Goal: Task Accomplishment & Management: Book appointment/travel/reservation

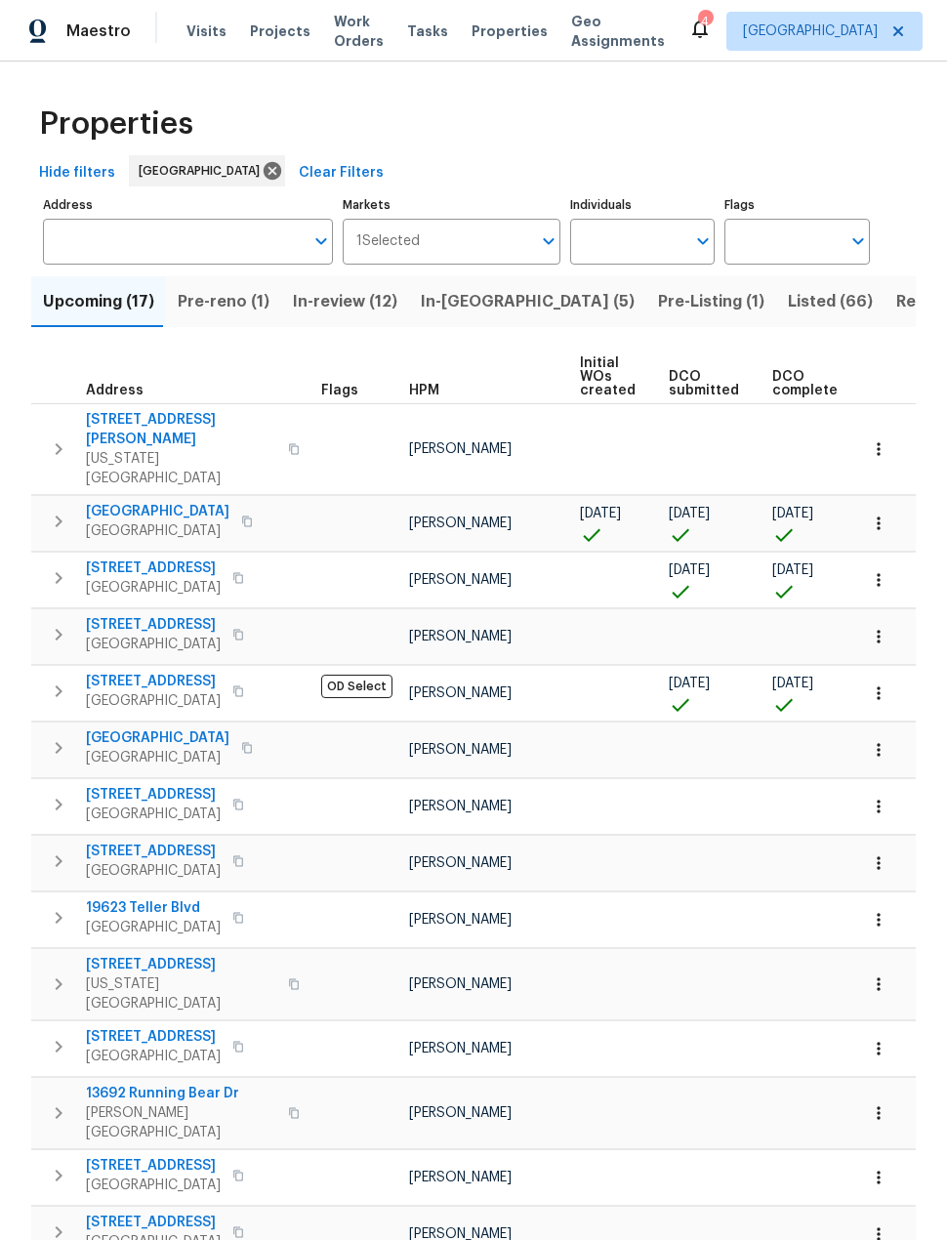
click at [240, 316] on button "Pre-reno (1)" at bounding box center [223, 301] width 115 height 51
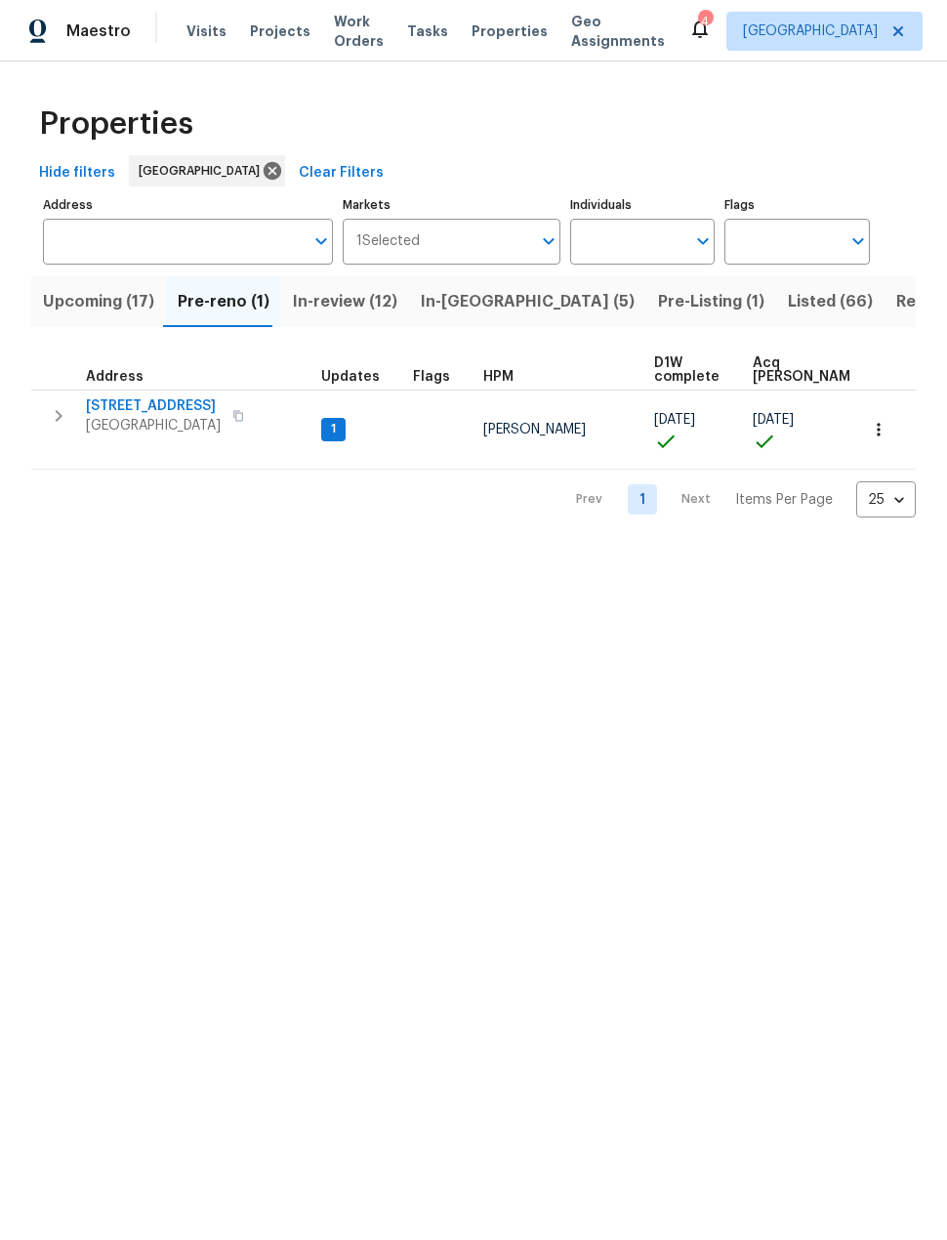
click at [375, 310] on span "In-review (12)" at bounding box center [345, 301] width 104 height 27
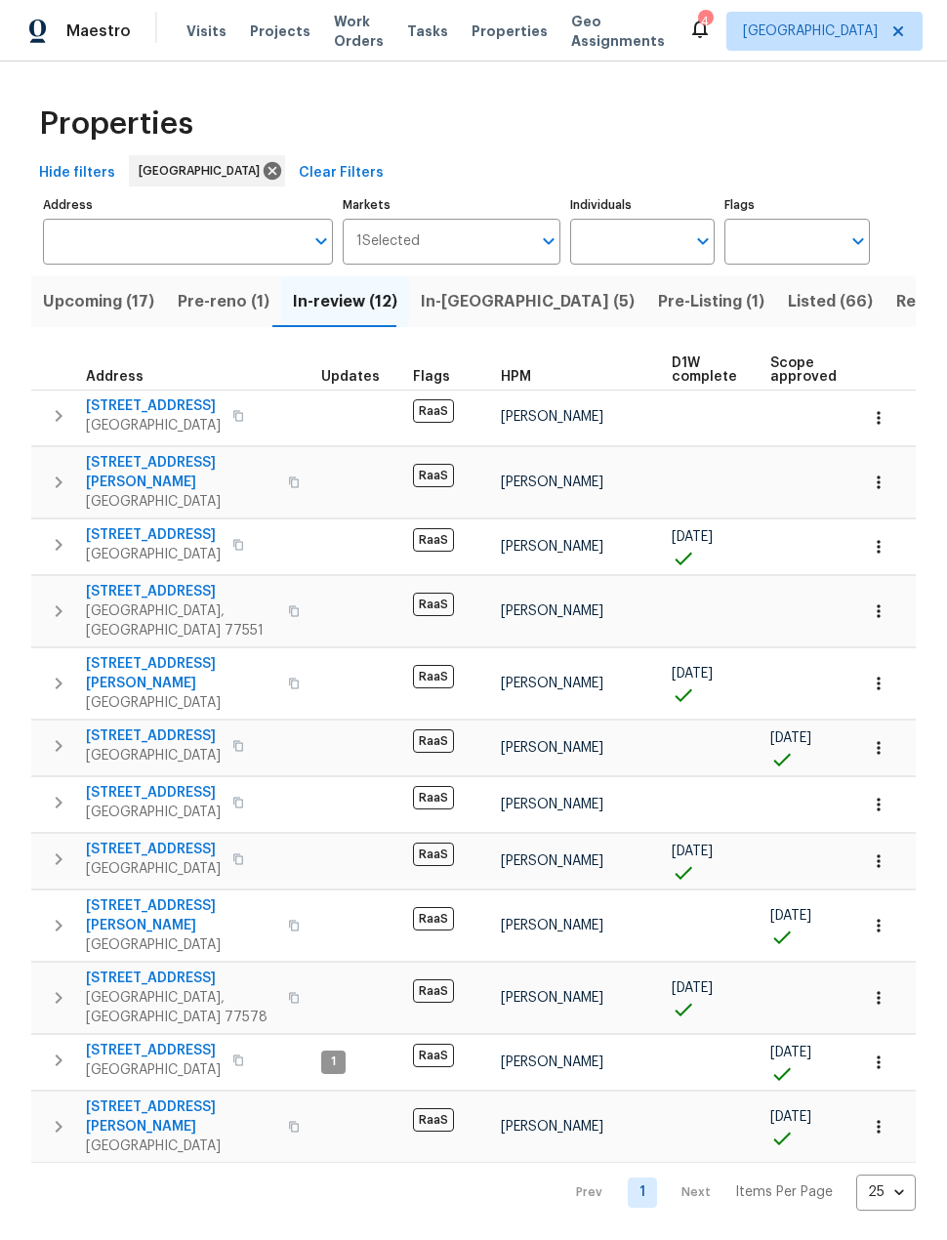
click at [70, 324] on button "Upcoming (17)" at bounding box center [98, 301] width 135 height 51
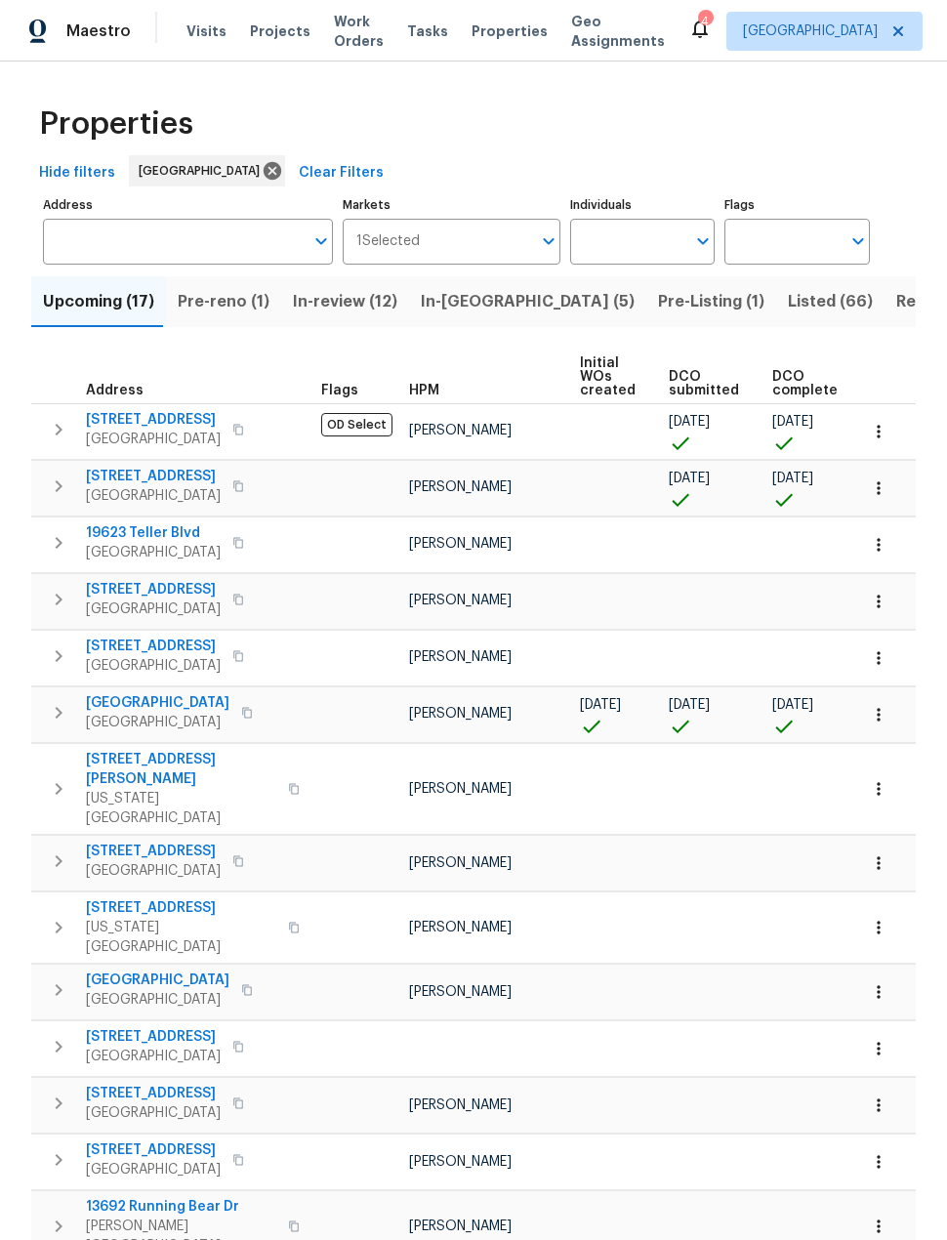
click at [463, 307] on span "In-[GEOGRAPHIC_DATA] (5)" at bounding box center [528, 301] width 214 height 27
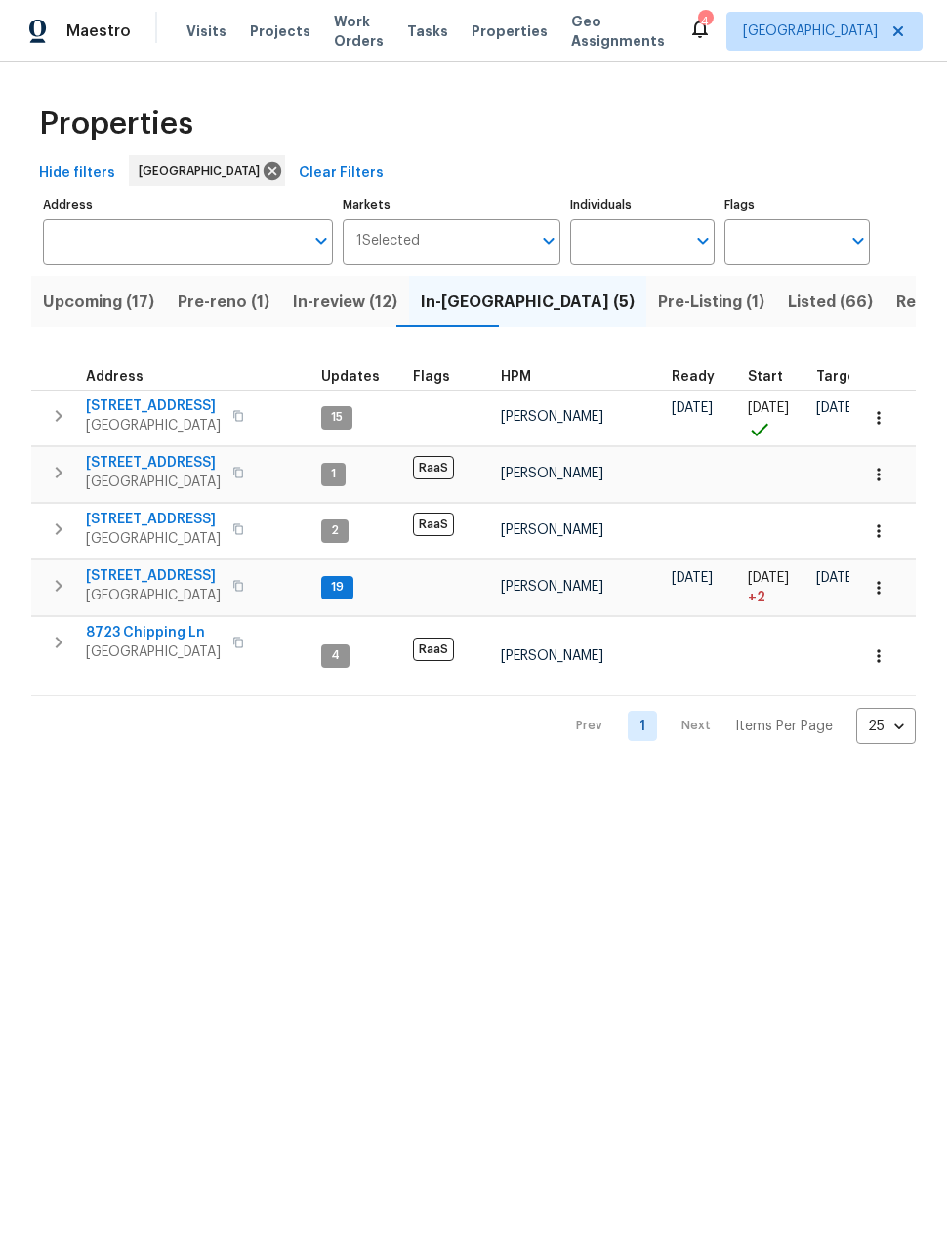
click at [646, 285] on button "Pre-Listing (1)" at bounding box center [711, 301] width 130 height 51
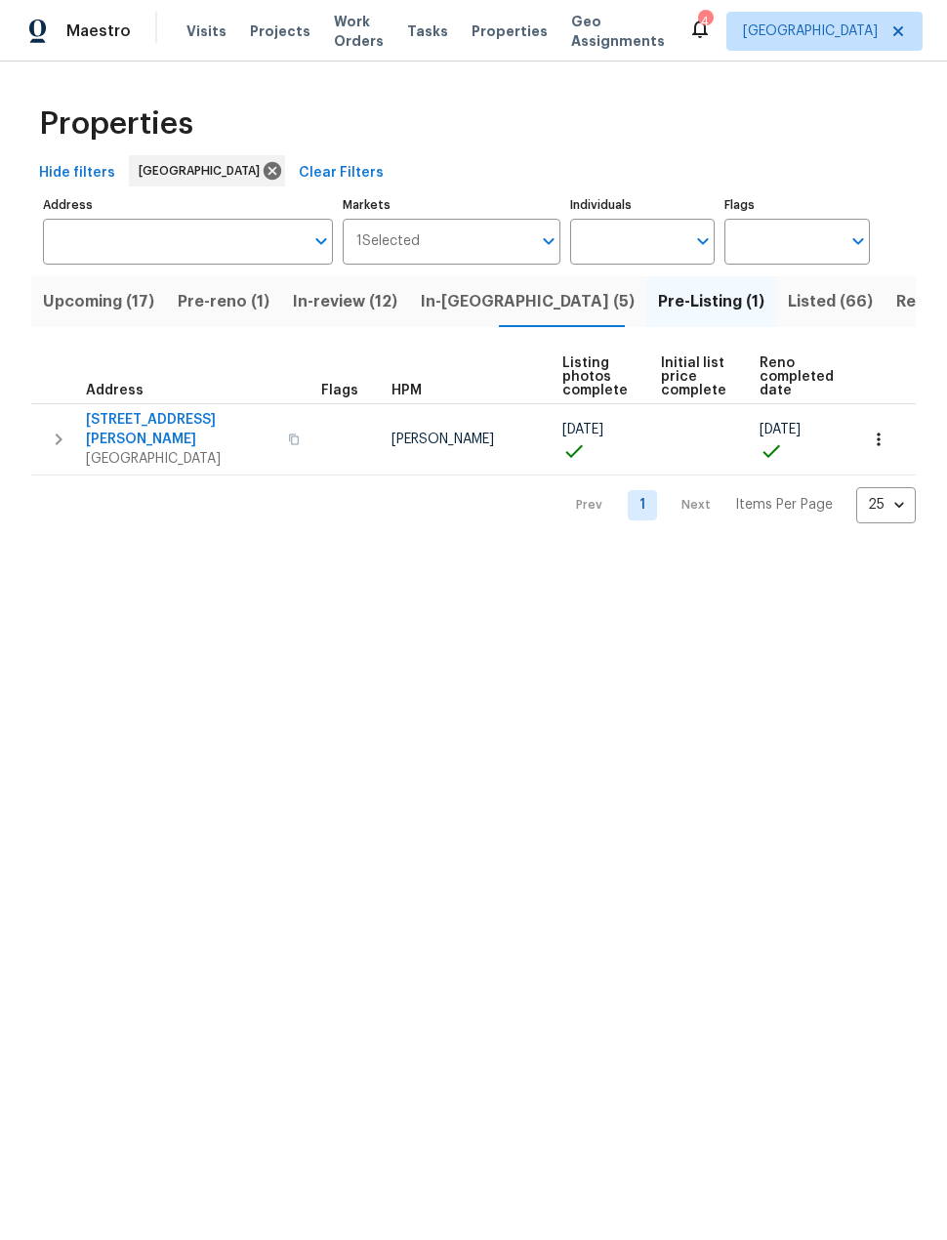
click at [896, 309] on span "Resale (19)" at bounding box center [938, 301] width 84 height 27
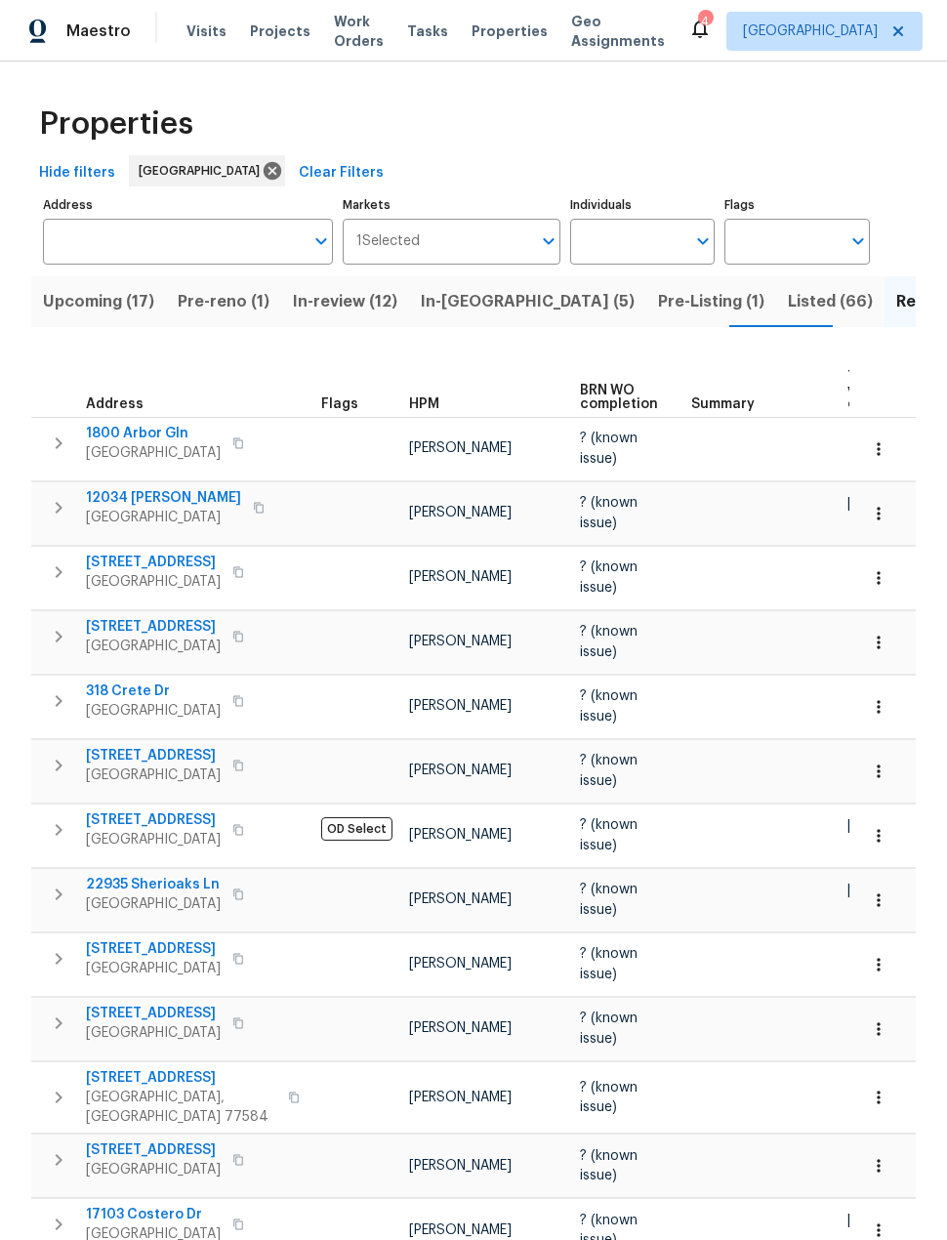
click at [213, 25] on span "Visits" at bounding box center [207, 31] width 40 height 20
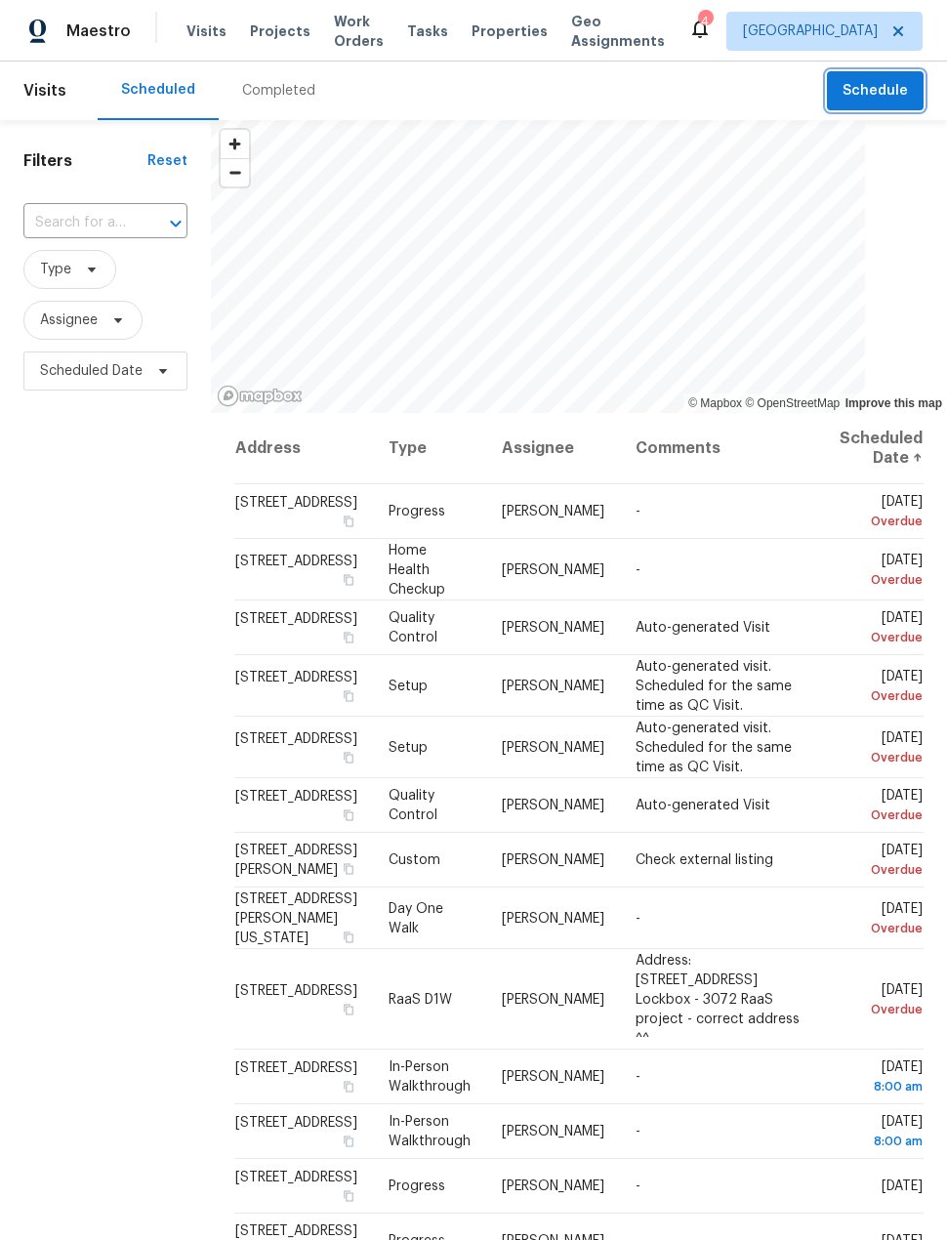
click at [887, 96] on span "Schedule" at bounding box center [875, 91] width 65 height 24
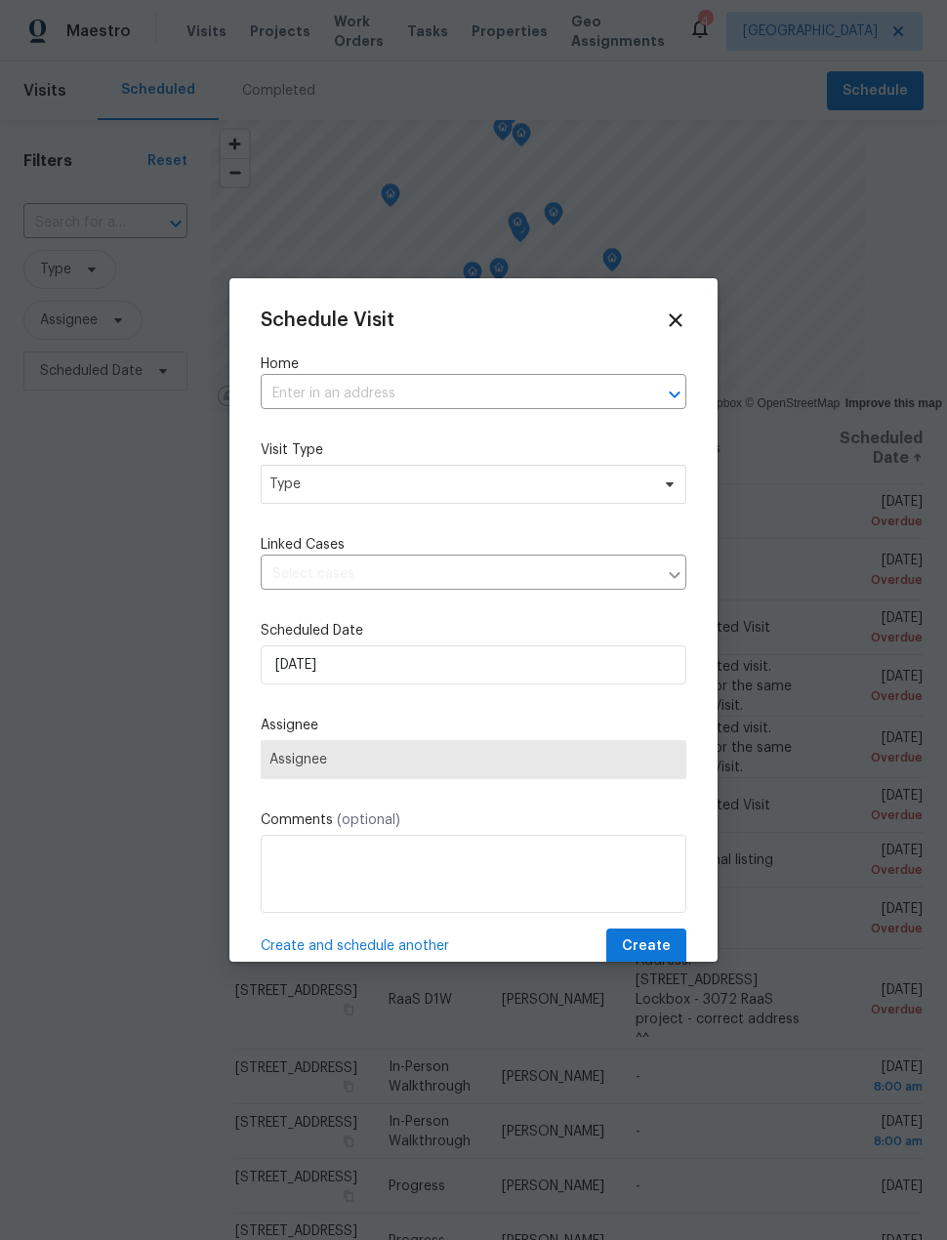
click at [442, 407] on input "text" at bounding box center [446, 394] width 371 height 30
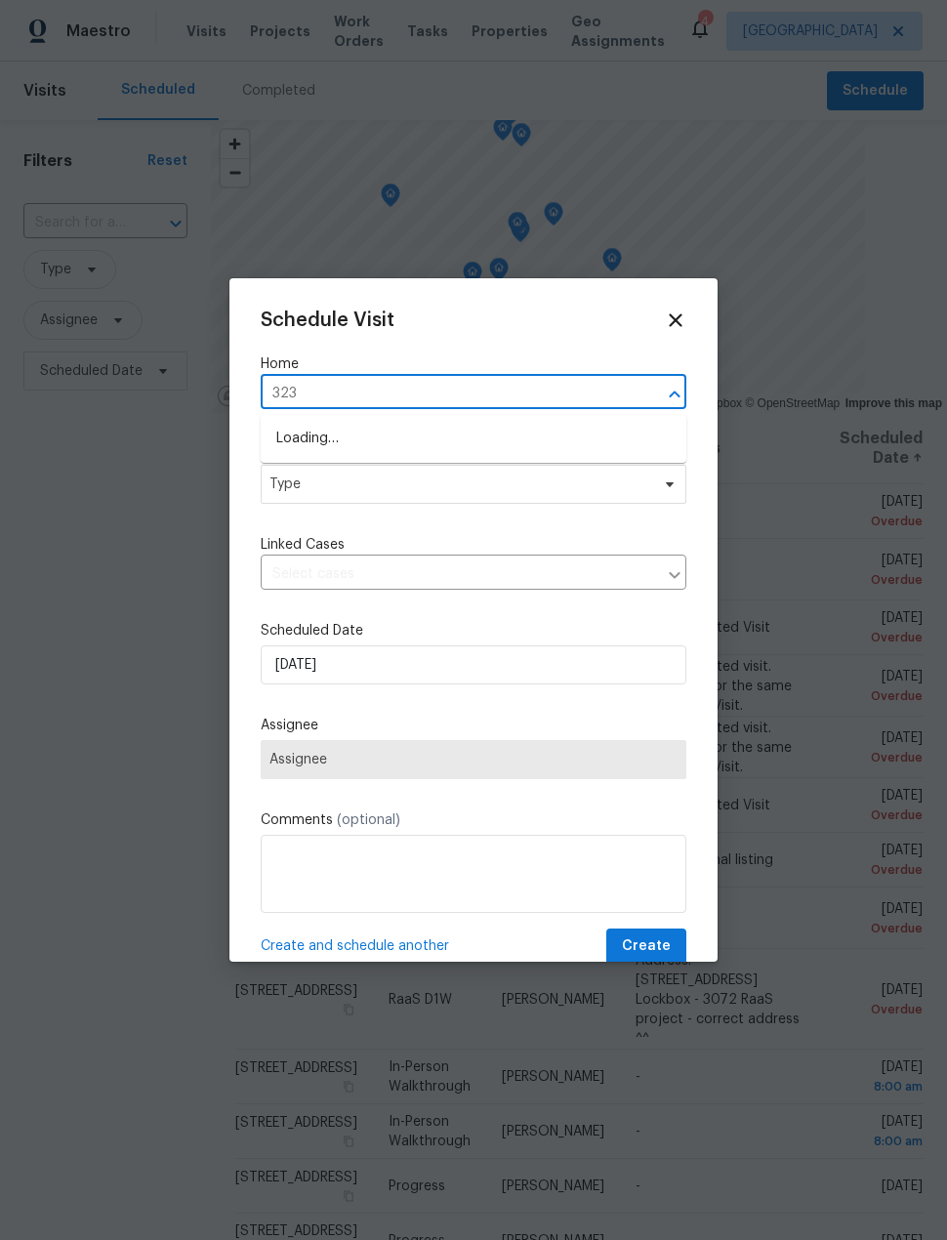
type input "3231"
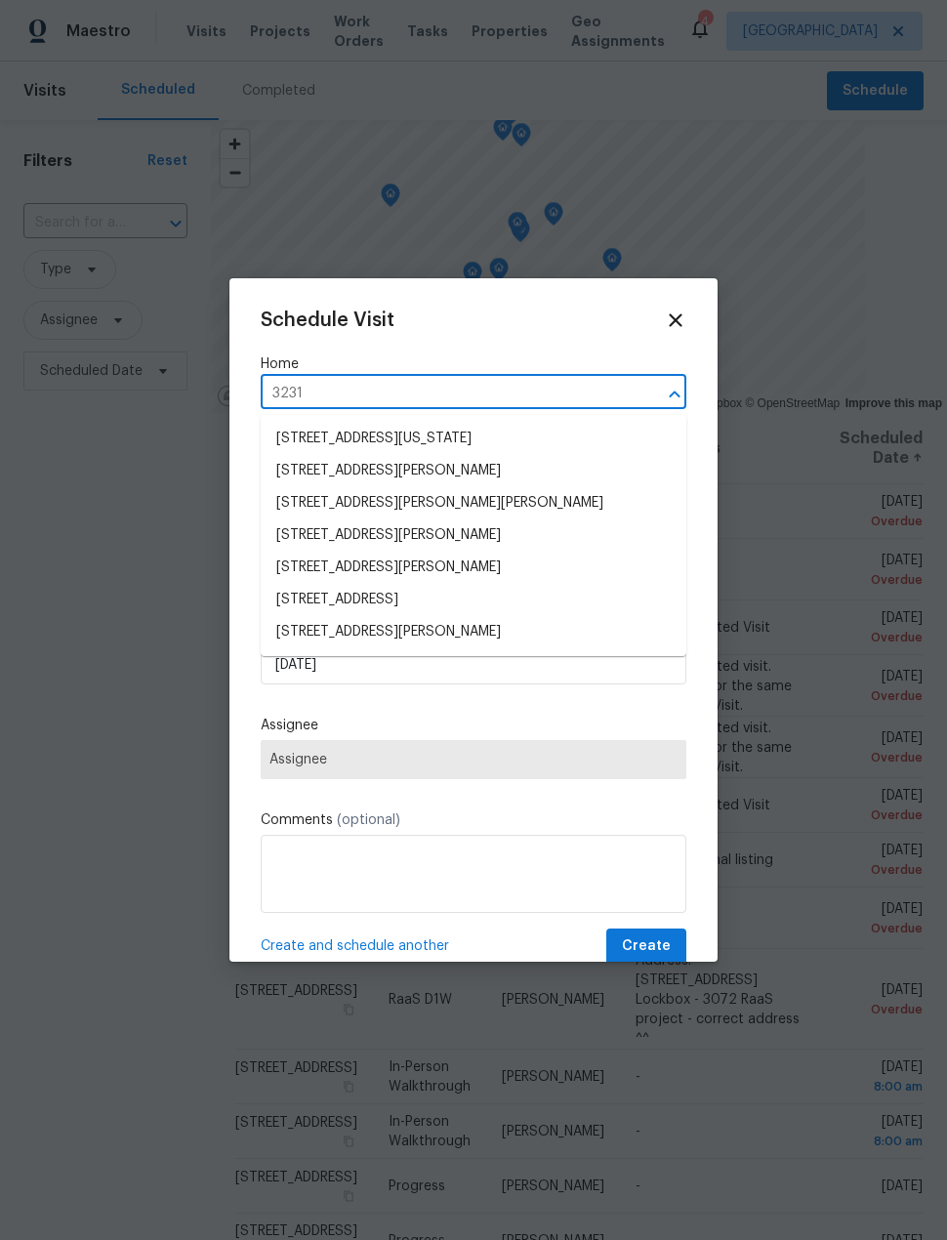
click at [527, 607] on li "3231 Bent Brook Way, Katy, TX 77449" at bounding box center [474, 600] width 426 height 32
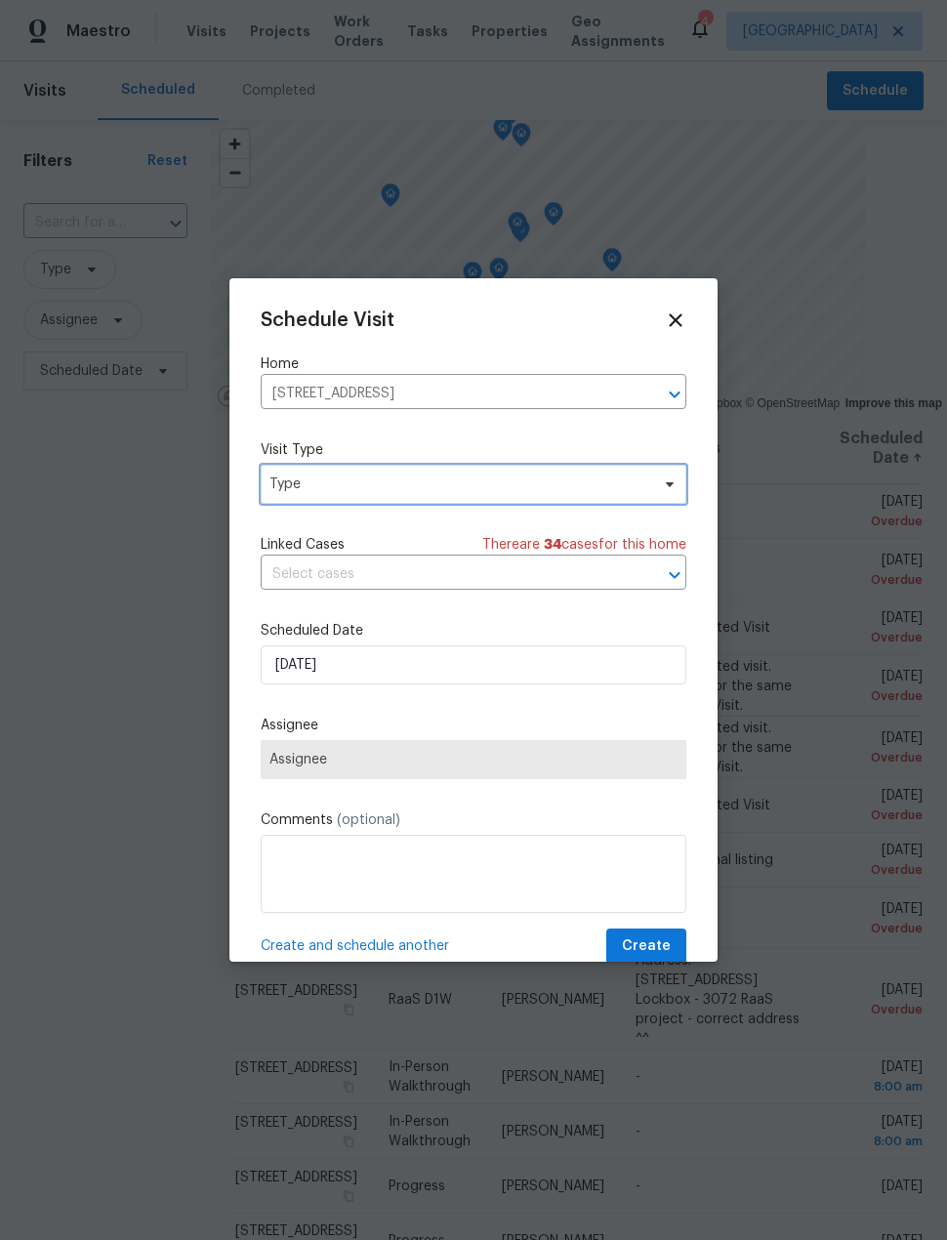
click at [515, 482] on span "Type" at bounding box center [460, 485] width 380 height 20
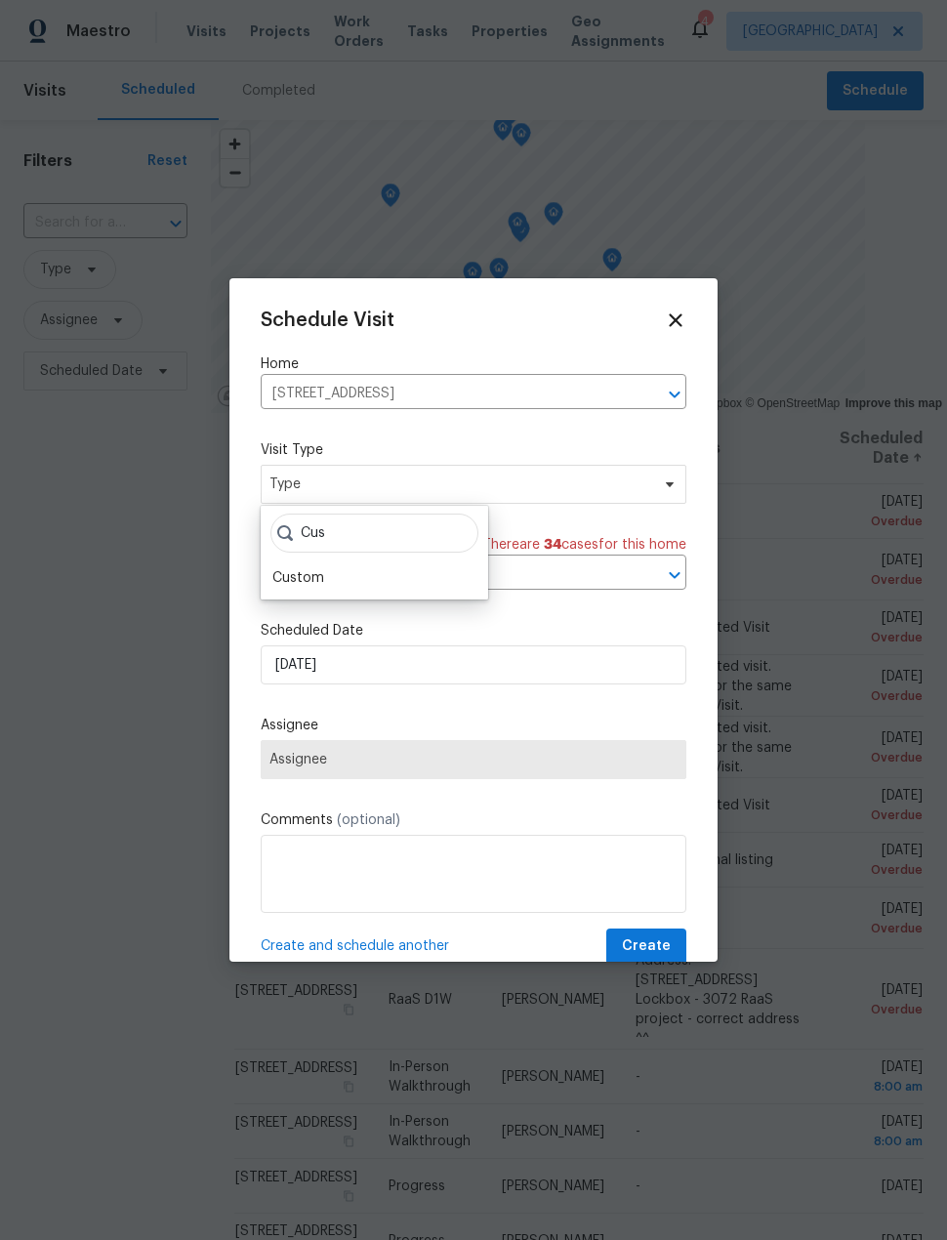
type input "Cus"
click at [396, 567] on div "Custom" at bounding box center [375, 577] width 216 height 27
click at [432, 576] on div "Custom" at bounding box center [375, 577] width 216 height 27
click at [309, 578] on div "Custom" at bounding box center [298, 578] width 52 height 20
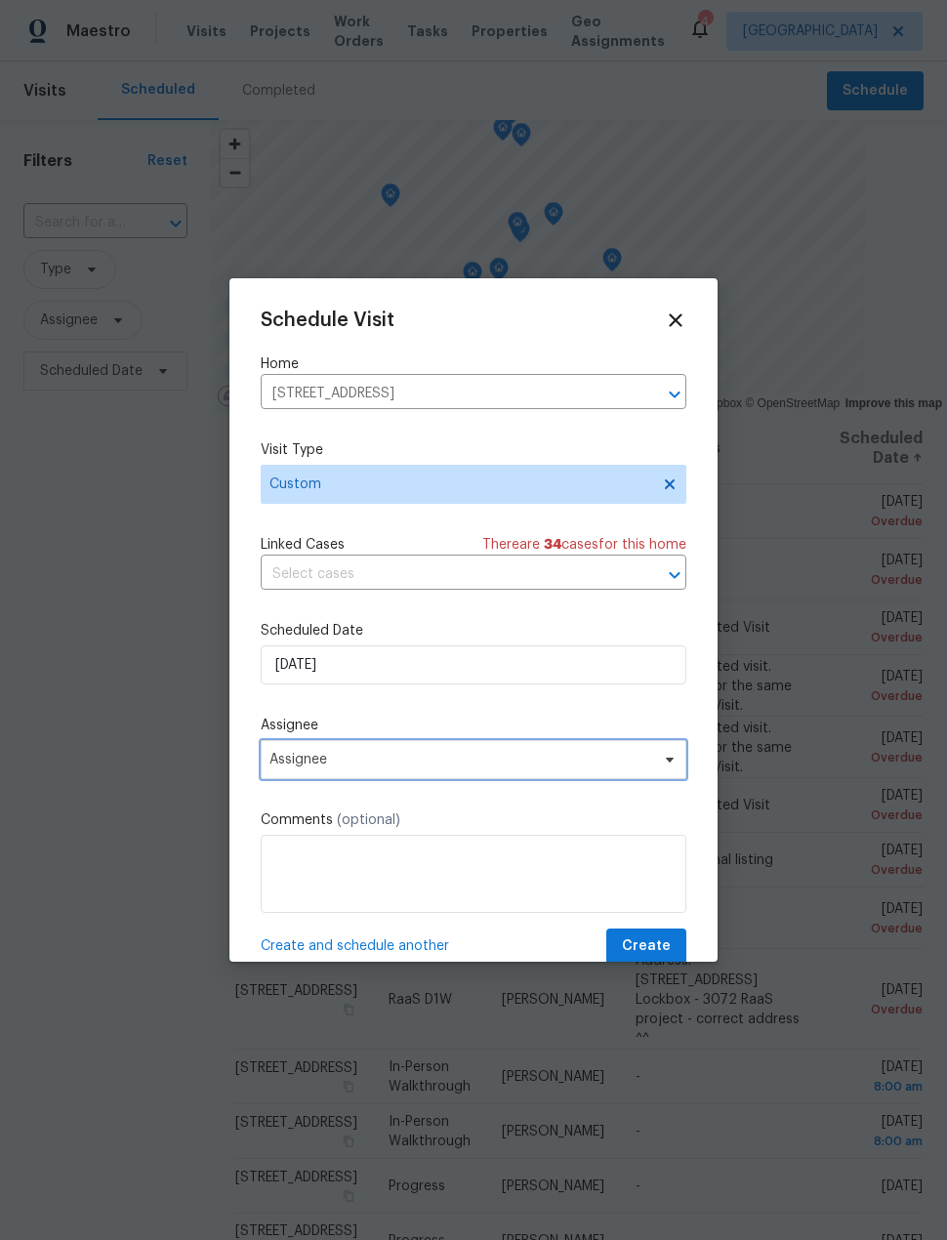
click at [479, 772] on span "Assignee" at bounding box center [474, 759] width 426 height 39
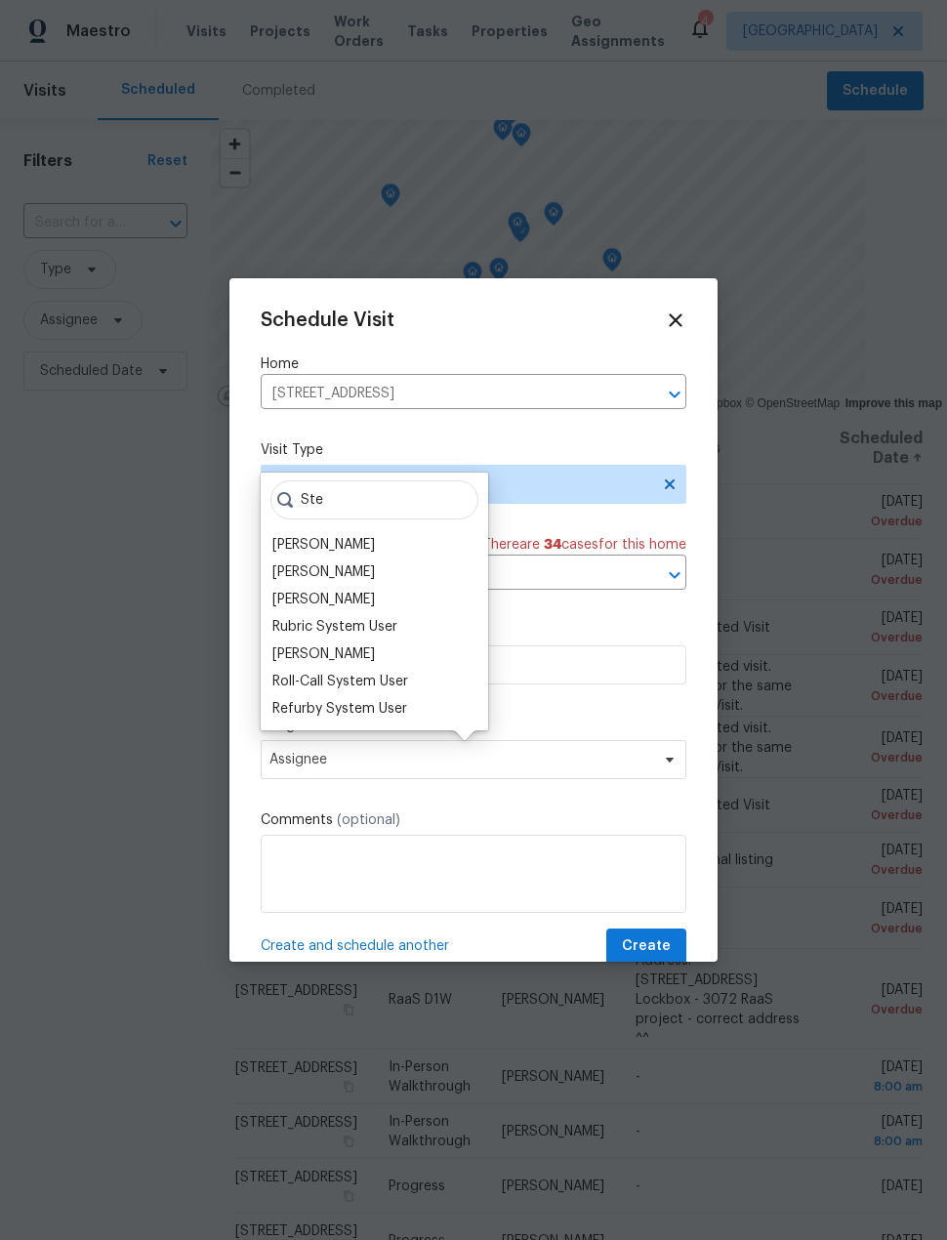
type input "Ste"
click at [366, 569] on div "Steven Rosas" at bounding box center [375, 572] width 216 height 27
click at [336, 570] on div "Steven Rosas" at bounding box center [323, 572] width 103 height 20
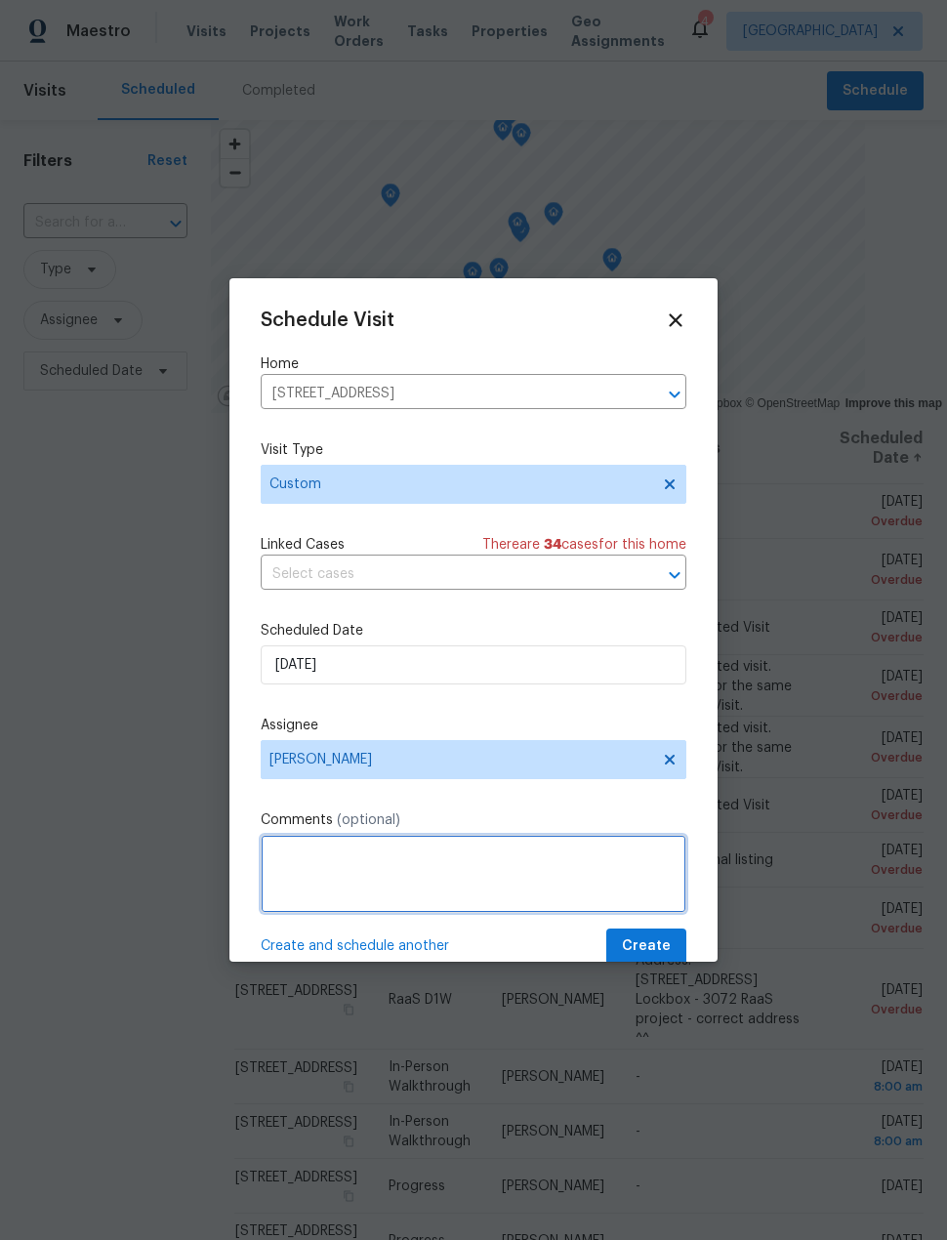
click at [432, 865] on textarea at bounding box center [474, 874] width 426 height 78
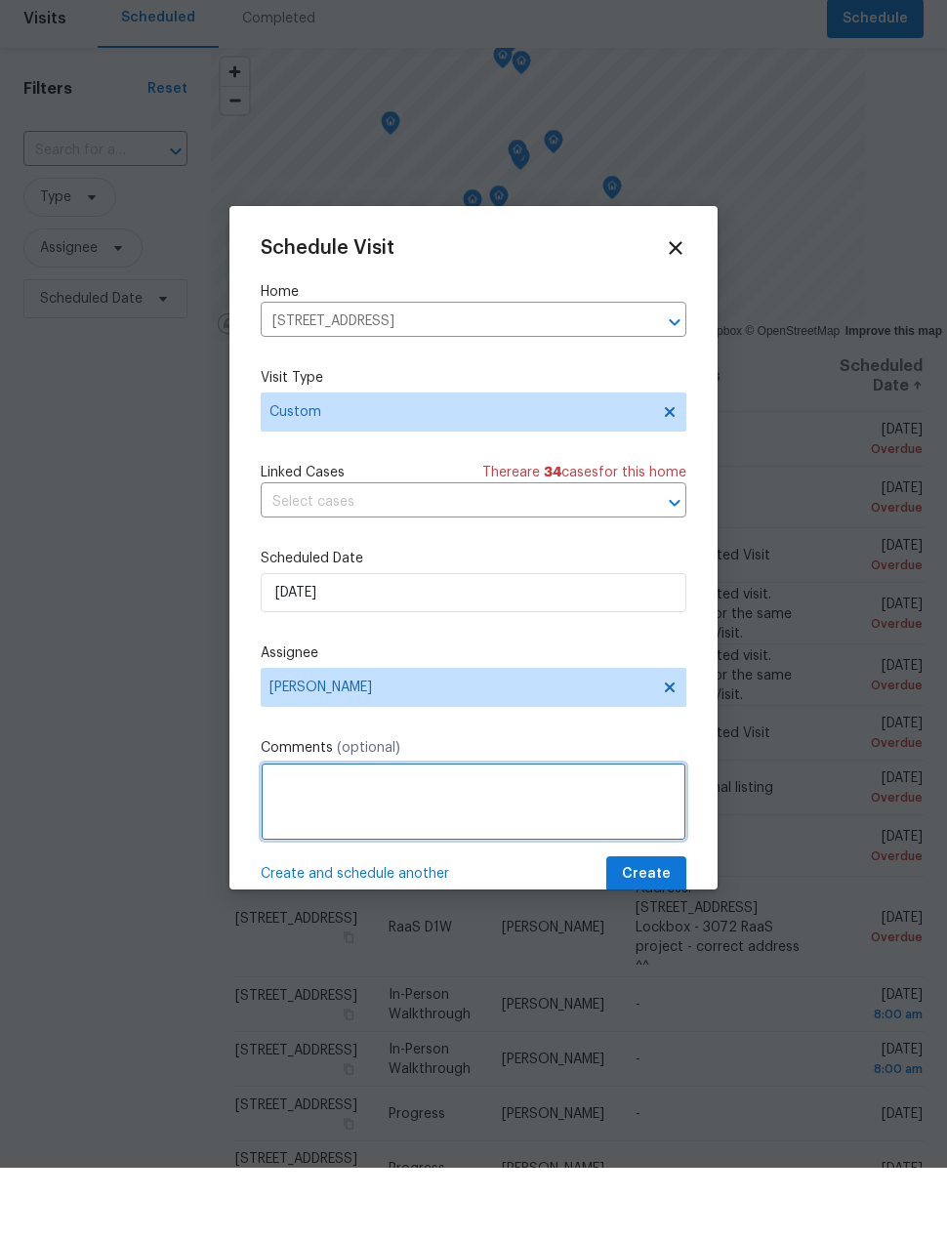
scroll to position [73, 0]
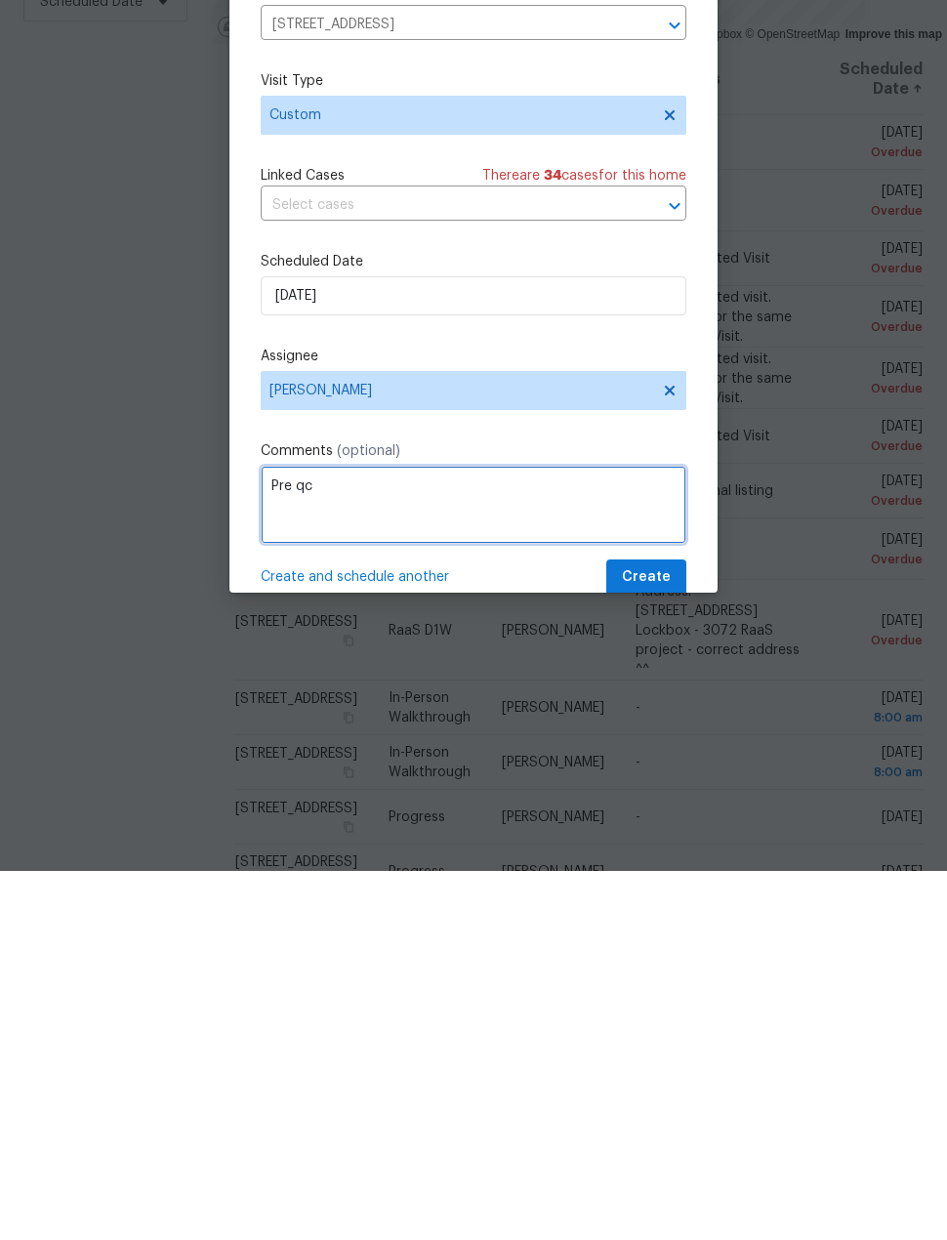
type textarea "Pre qc"
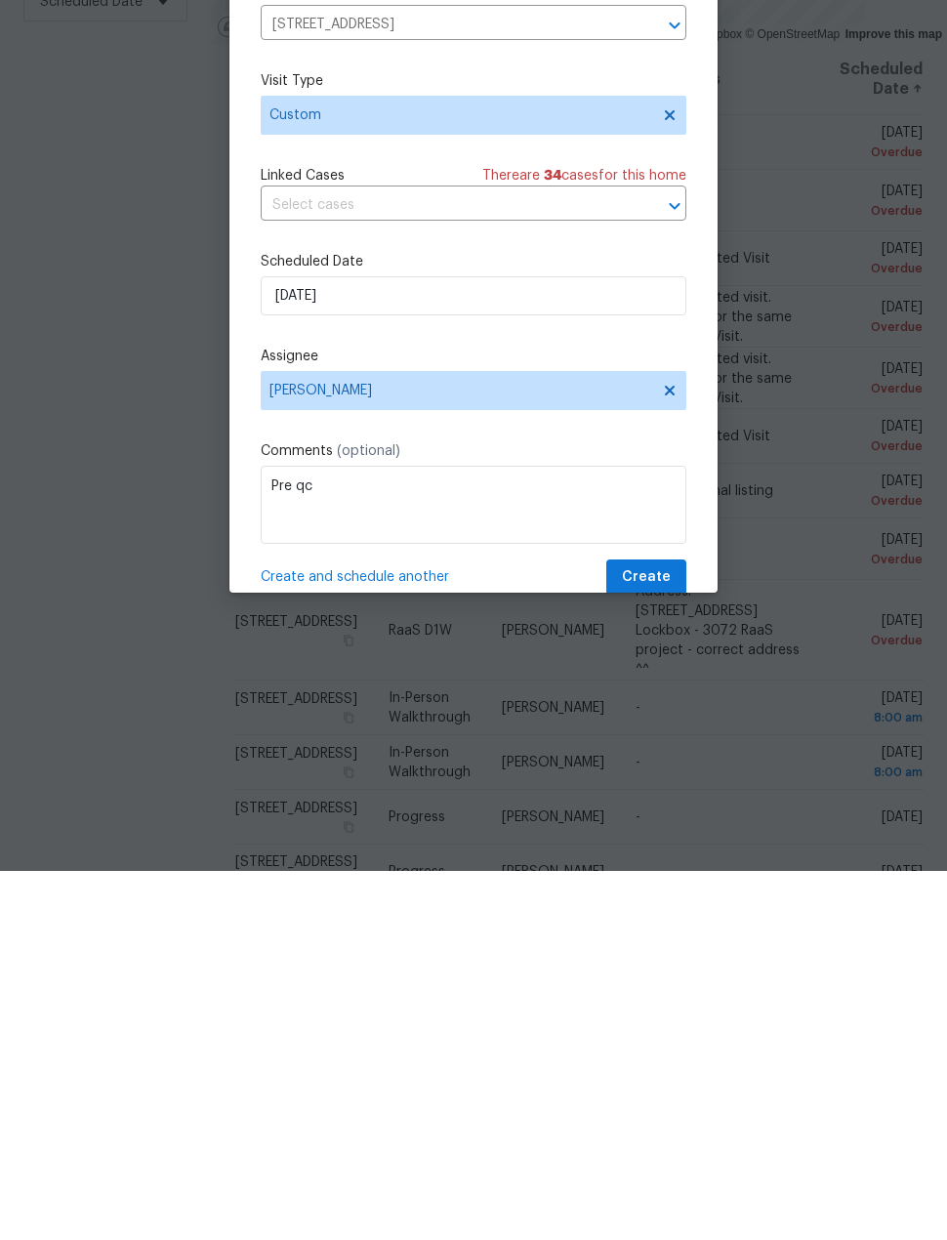
click at [578, 310] on div "Schedule Visit Home 3231 Bent Brook Way, Katy, TX 77449 ​ Visit Type Custom Lin…" at bounding box center [474, 637] width 426 height 655
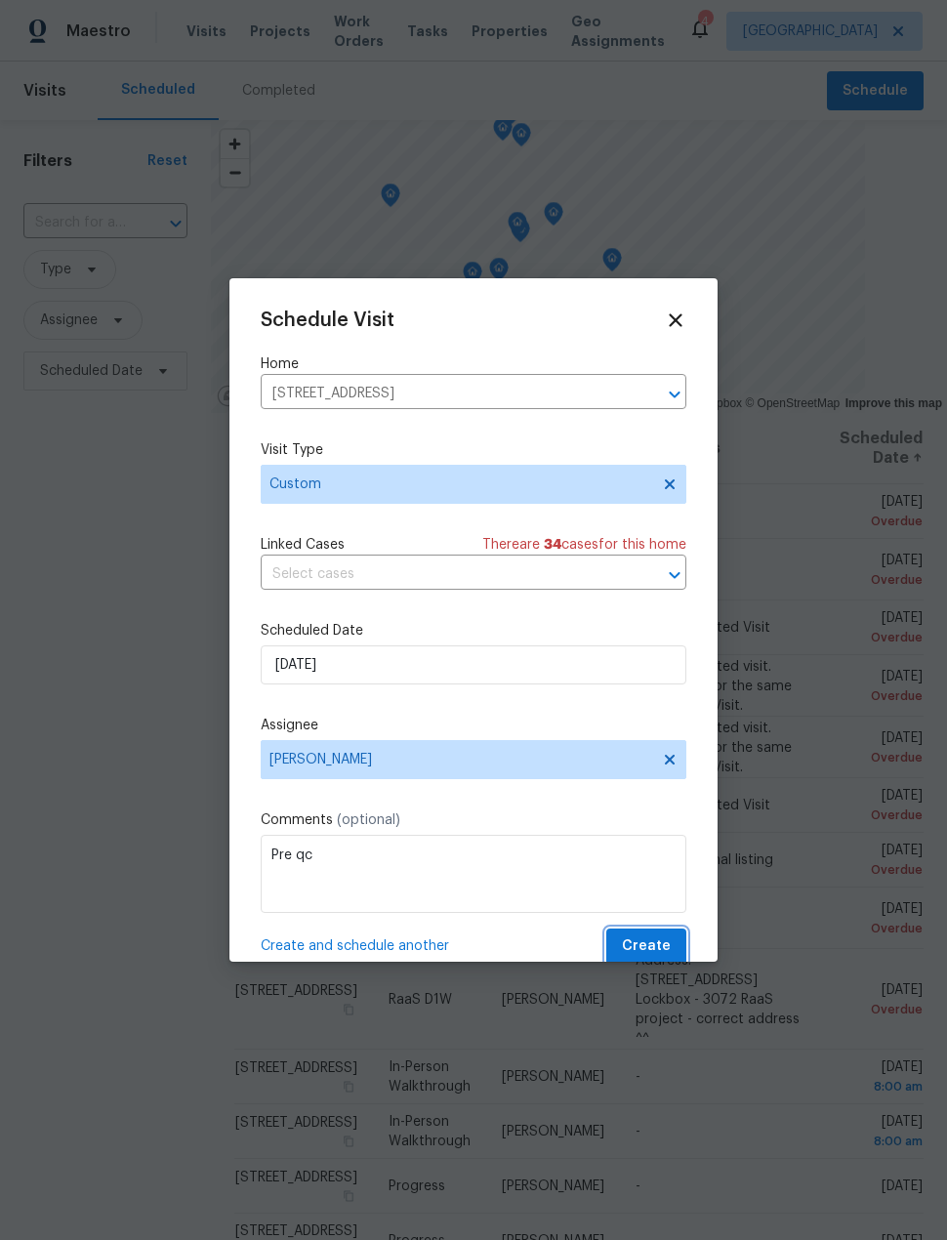
click at [666, 952] on span "Create" at bounding box center [646, 947] width 49 height 24
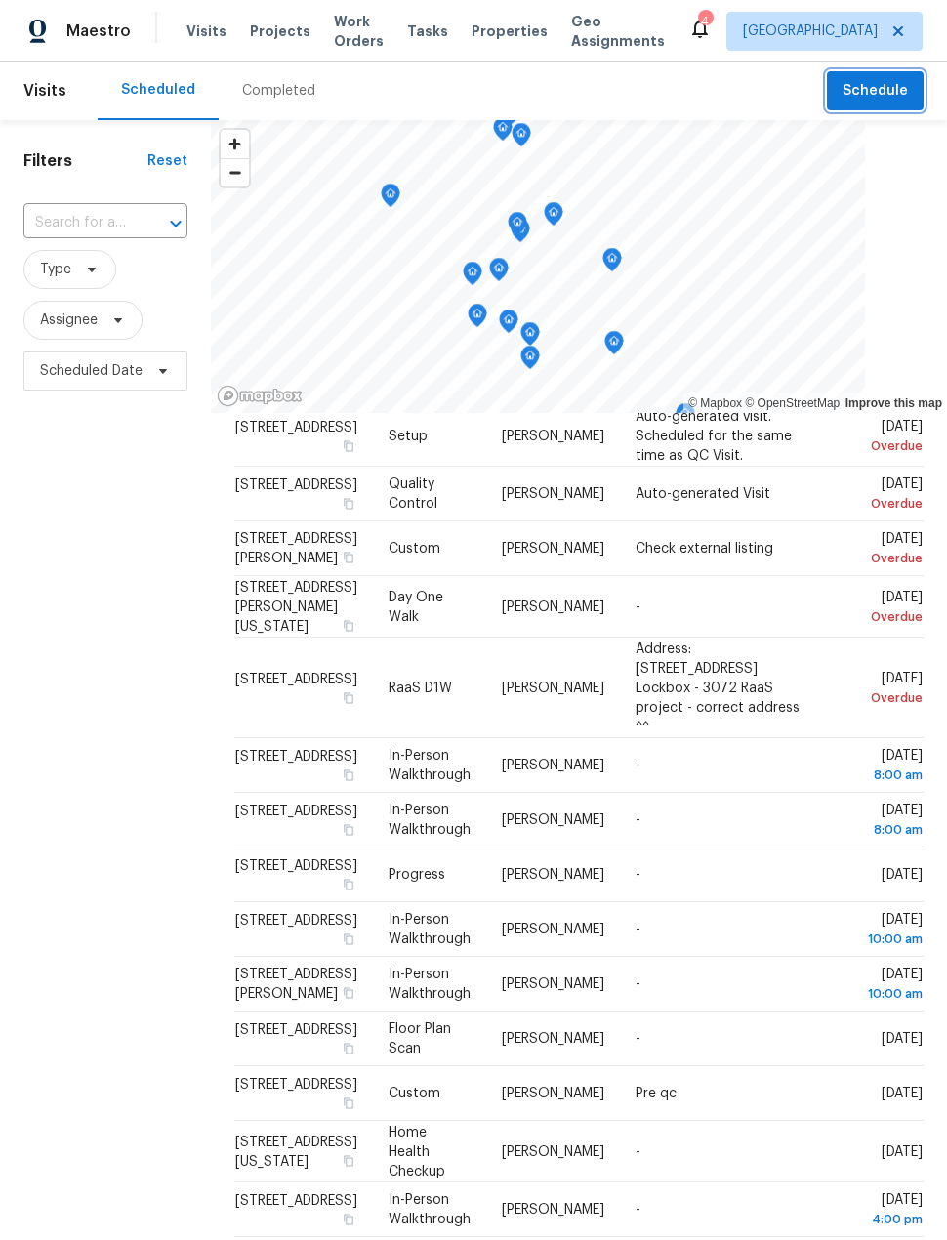
scroll to position [364, 0]
click at [98, 311] on span "Assignee" at bounding box center [82, 320] width 119 height 39
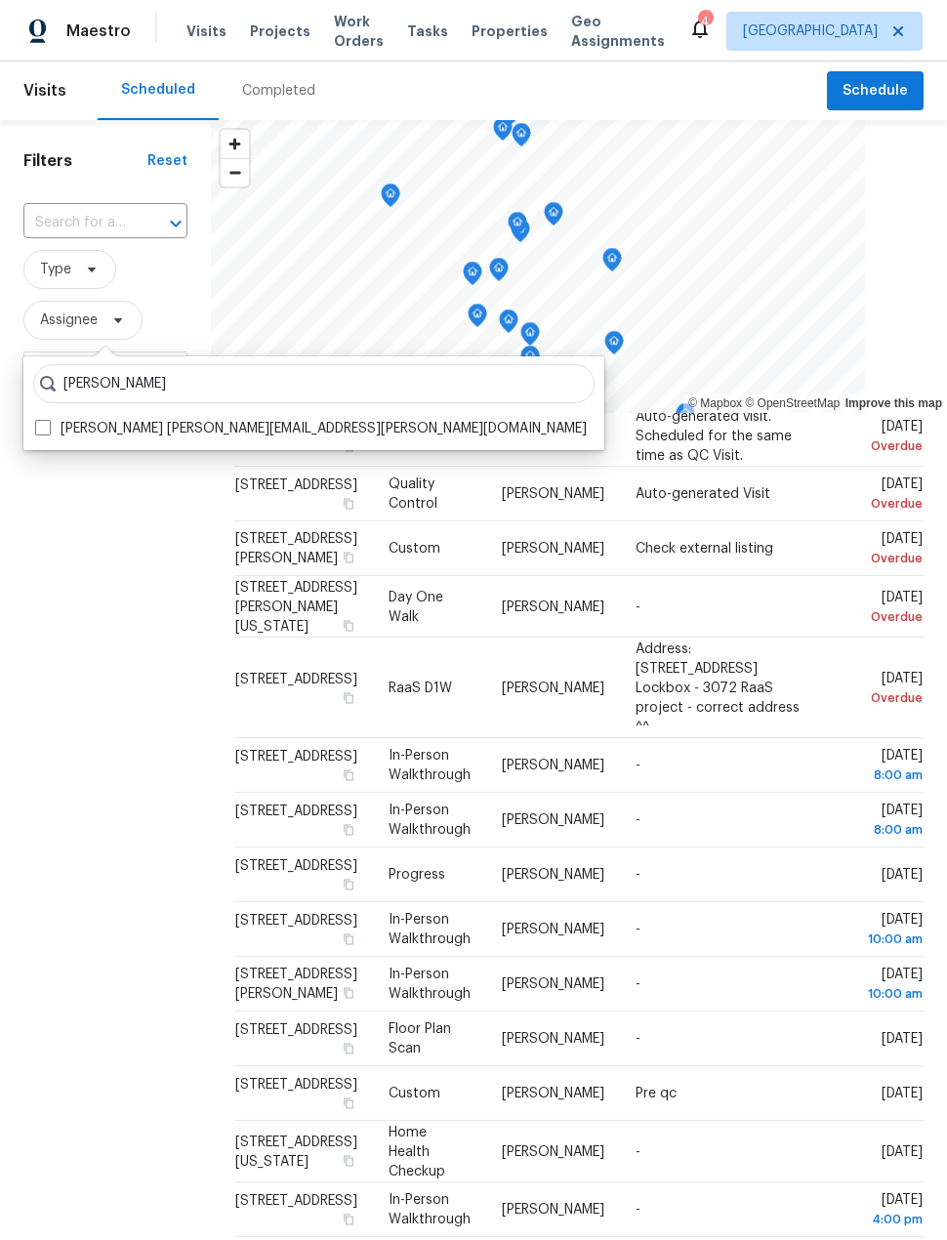
type input "Steven rosas"
click at [48, 420] on span at bounding box center [43, 428] width 16 height 16
click at [48, 419] on input "Steven Rosas steven.rosas@opendoor.com" at bounding box center [41, 425] width 13 height 13
checkbox input "true"
